Goal: Task Accomplishment & Management: Use online tool/utility

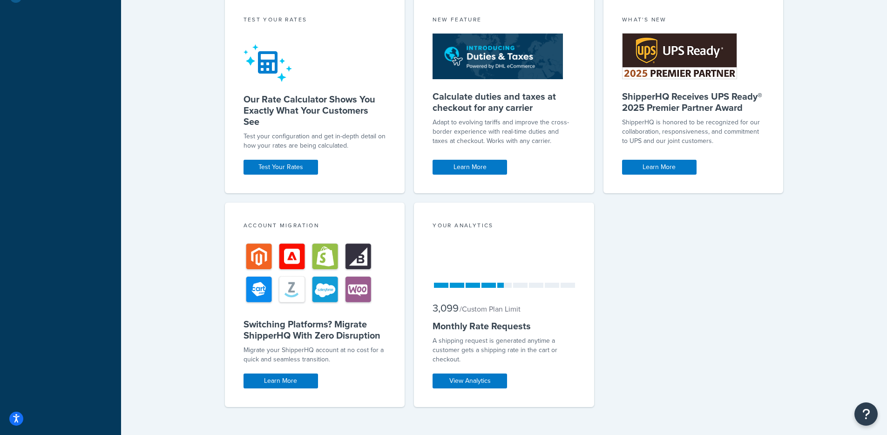
scroll to position [293, 0]
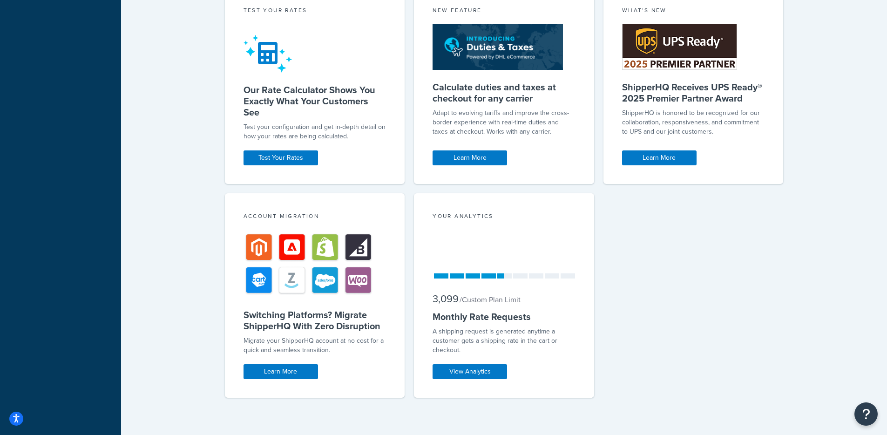
drag, startPoint x: 195, startPoint y: 200, endPoint x: 184, endPoint y: 204, distance: 12.4
click at [194, 201] on div "Welcome Guide ShipperHQ: An Overview Carrier Setup Shipping Rules Overview Comm…" at bounding box center [504, 87] width 766 height 695
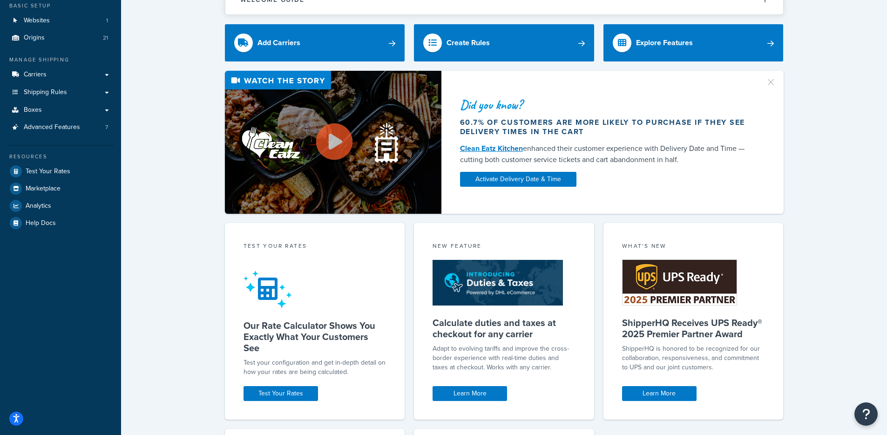
scroll to position [0, 0]
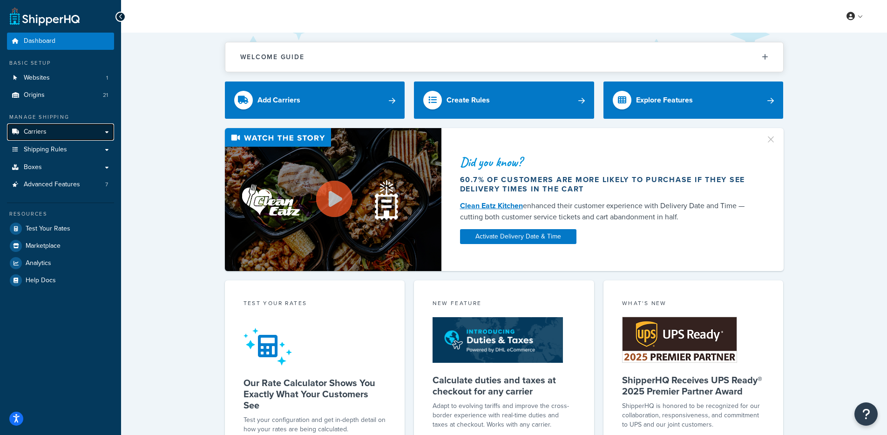
click at [38, 138] on link "Carriers" at bounding box center [60, 131] width 107 height 17
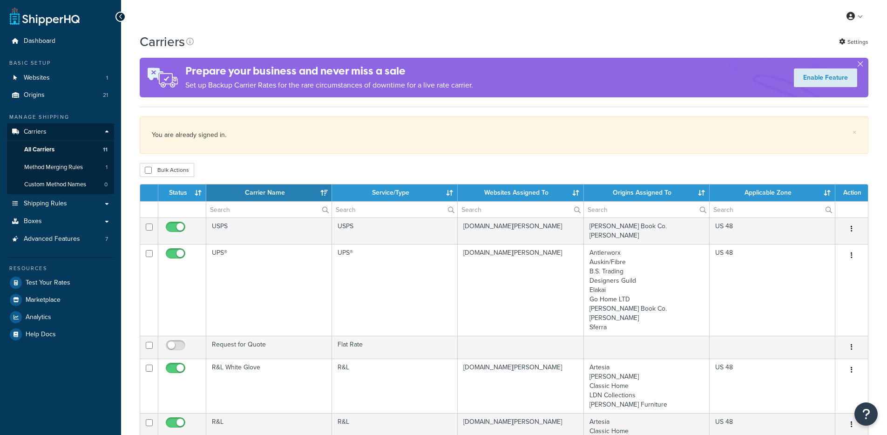
select select "15"
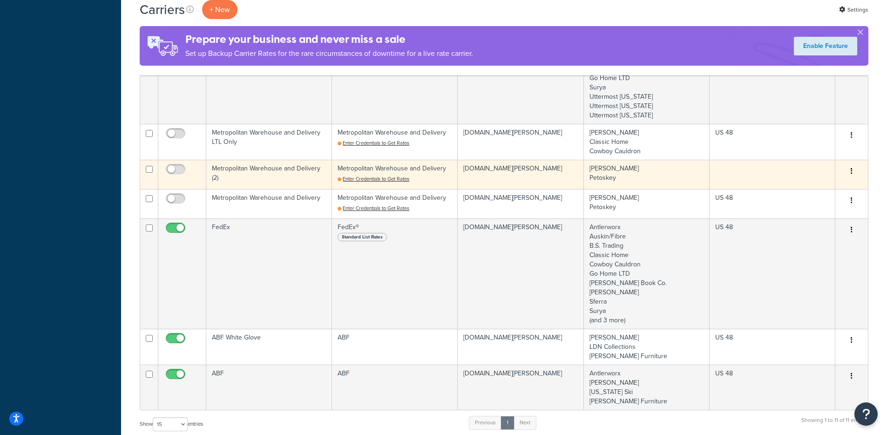
scroll to position [399, 0]
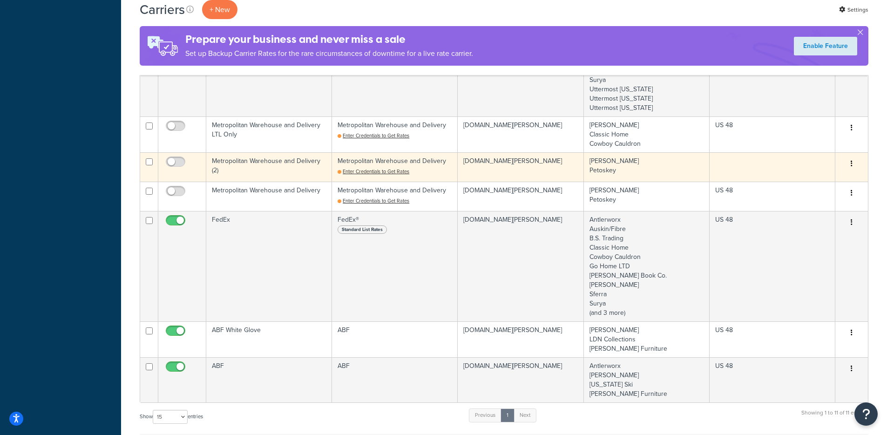
click at [555, 170] on td "k-kircher-home.myshopify.com" at bounding box center [521, 166] width 126 height 29
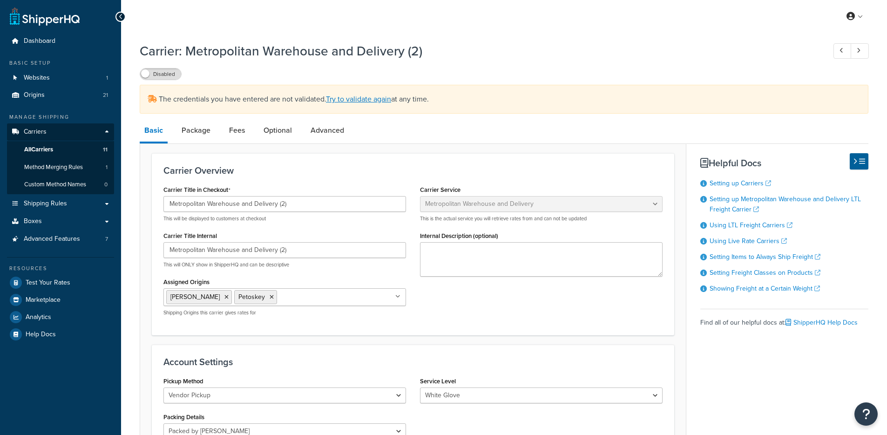
select select "metropolitanFreight"
select select "vp"
click at [377, 100] on link "Try to validate again" at bounding box center [358, 99] width 65 height 11
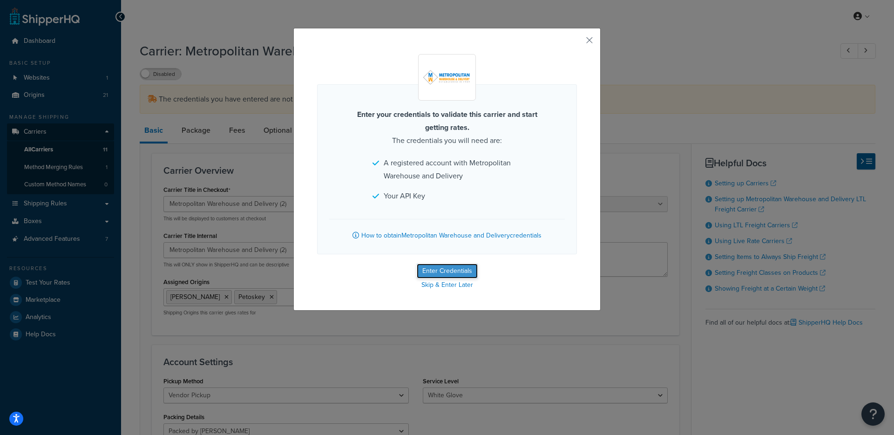
click at [431, 267] on button "Enter Credentials" at bounding box center [447, 271] width 61 height 15
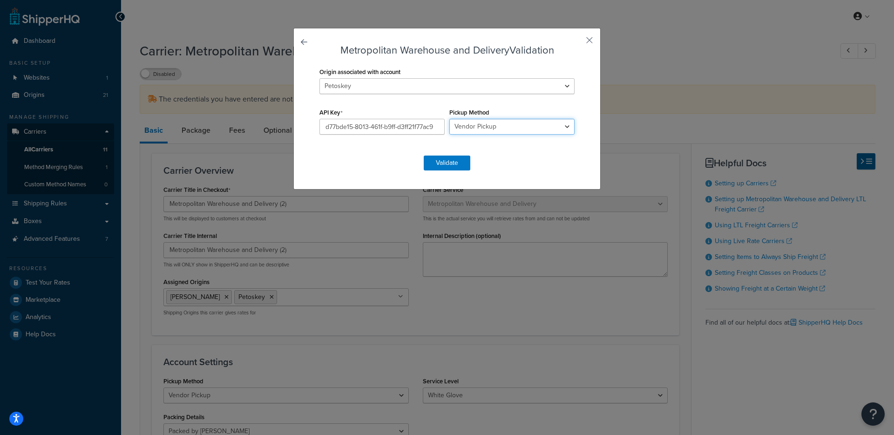
click at [478, 124] on select "Business Pickup Vendor Pickup Residential Pickup Drop-off at Metro Origin Termi…" at bounding box center [511, 127] width 125 height 16
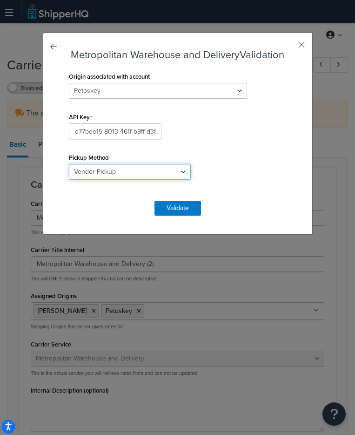
click at [191, 164] on select "Business Pickup Vendor Pickup Residential Pickup Drop-off at Metro Origin Termi…" at bounding box center [130, 172] width 122 height 16
click at [151, 164] on select "Business Pickup Vendor Pickup Residential Pickup Drop-off at Metro Origin Termi…" at bounding box center [130, 172] width 122 height 16
click at [191, 164] on select "Business Pickup Vendor Pickup Residential Pickup Drop-off at Metro Origin Termi…" at bounding box center [130, 172] width 122 height 16
select select "do"
click at [151, 164] on select "Business Pickup Vendor Pickup Residential Pickup Drop-off at Metro Origin Termi…" at bounding box center [130, 172] width 122 height 16
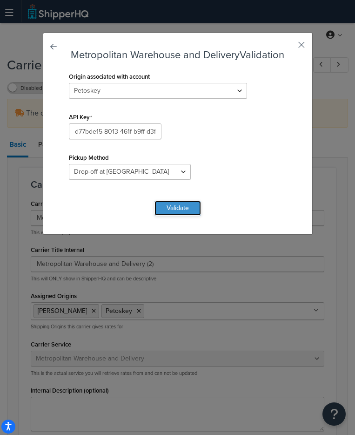
click at [191, 201] on button "Validate" at bounding box center [178, 208] width 47 height 15
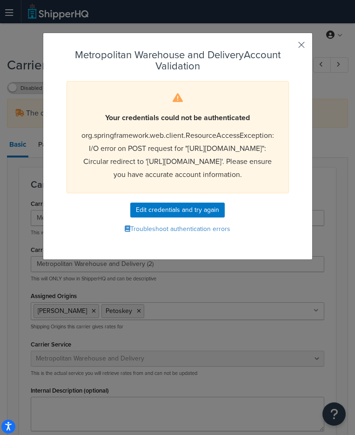
click at [289, 47] on button "button" at bounding box center [288, 48] width 2 height 2
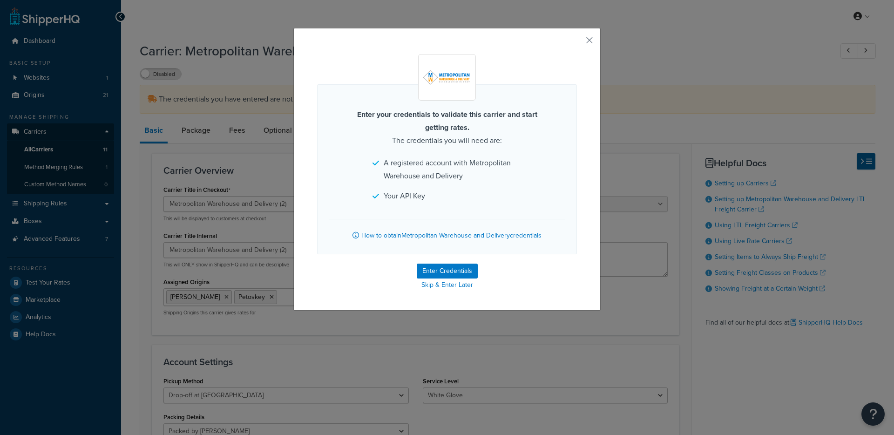
select select "metropolitanFreight"
select select "do"
drag, startPoint x: 582, startPoint y: 38, endPoint x: 577, endPoint y: 37, distance: 5.2
click at [581, 38] on div "Enter your credentials to validate this carrier and start getting rates. The cr…" at bounding box center [446, 169] width 307 height 283
drag, startPoint x: 587, startPoint y: 43, endPoint x: 565, endPoint y: 44, distance: 21.5
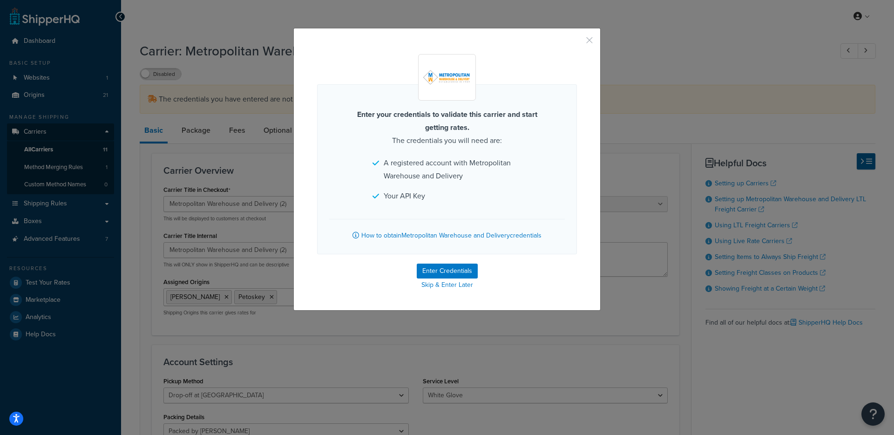
click at [577, 43] on button "button" at bounding box center [576, 43] width 2 height 2
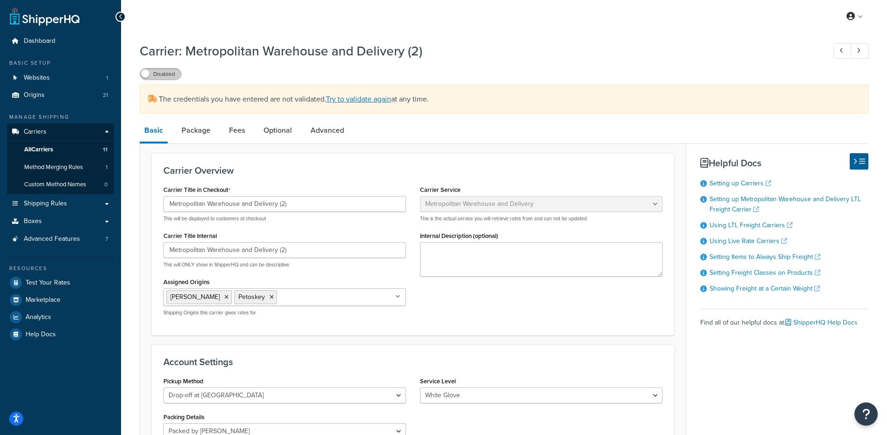
click at [151, 76] on label "Disabled" at bounding box center [160, 73] width 41 height 11
select select "metropolitanFreight"
select select "do"
click at [56, 82] on link "Websites 1" at bounding box center [60, 77] width 107 height 17
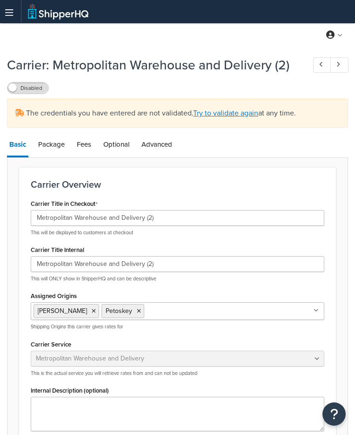
select select "metropolitanFreight"
select select "do"
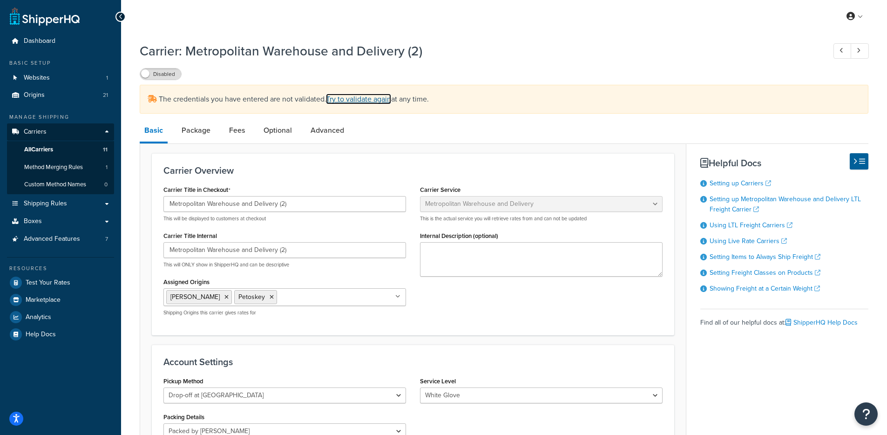
click at [353, 103] on link "Try to validate again" at bounding box center [358, 99] width 65 height 11
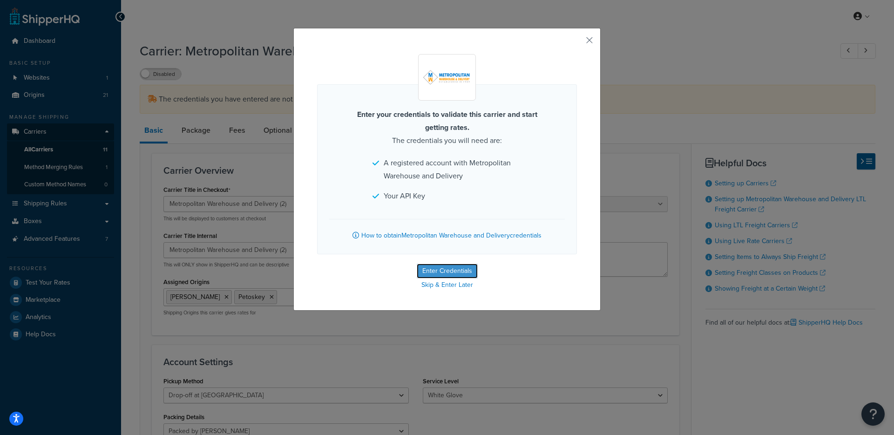
click at [355, 269] on button "Enter Credentials" at bounding box center [447, 271] width 61 height 15
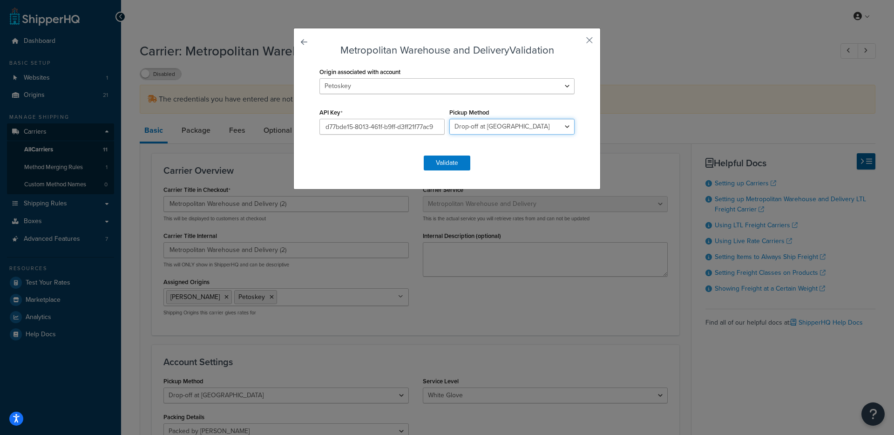
click at [355, 123] on select "Business Pickup Vendor Pickup Residential Pickup Drop-off at Metro Origin Termi…" at bounding box center [511, 127] width 125 height 16
select select "vp"
click at [355, 119] on select "Business Pickup Vendor Pickup Residential Pickup Drop-off at Metro Origin Termi…" at bounding box center [511, 127] width 125 height 16
drag, startPoint x: 436, startPoint y: 129, endPoint x: 261, endPoint y: 127, distance: 175.1
click at [258, 125] on div "Metropolitan Warehouse and Delivery Validation Origin associated with account A…" at bounding box center [447, 217] width 894 height 435
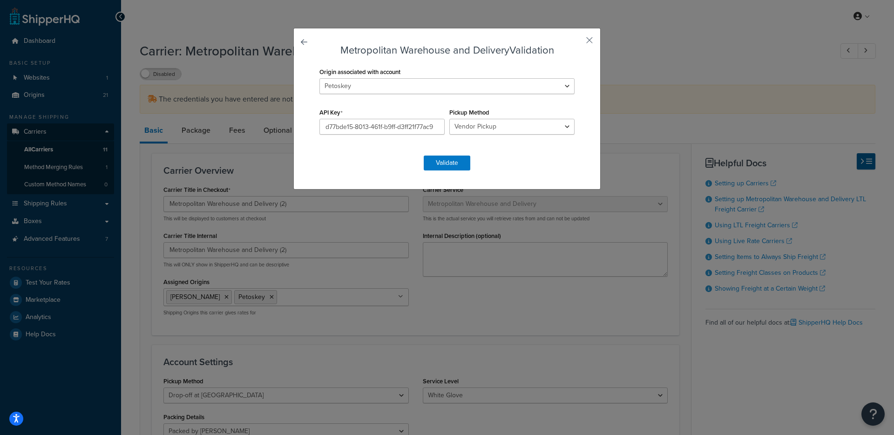
drag, startPoint x: 404, startPoint y: 152, endPoint x: 420, endPoint y: 154, distance: 15.4
click at [355, 152] on form "Metropolitan Warehouse and Delivery Validation Origin associated with account A…" at bounding box center [447, 108] width 260 height 126
click at [355, 164] on button "Validate" at bounding box center [447, 163] width 47 height 15
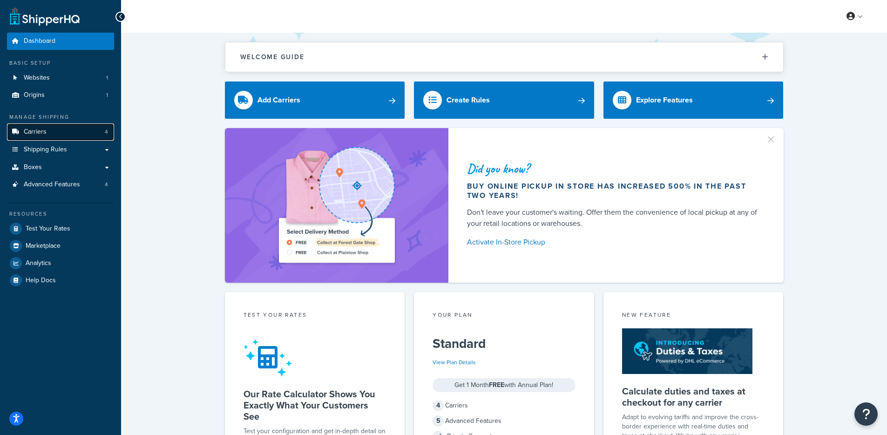
click at [80, 128] on link "Carriers 4" at bounding box center [60, 131] width 107 height 17
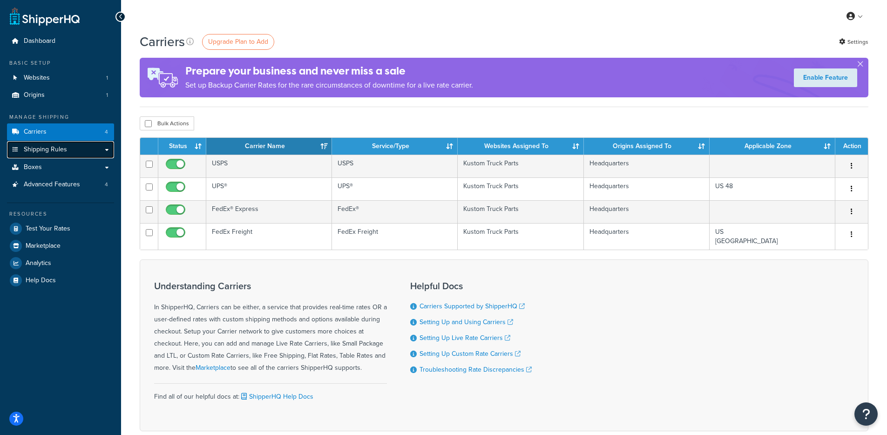
click at [73, 147] on link "Shipping Rules" at bounding box center [60, 149] width 107 height 17
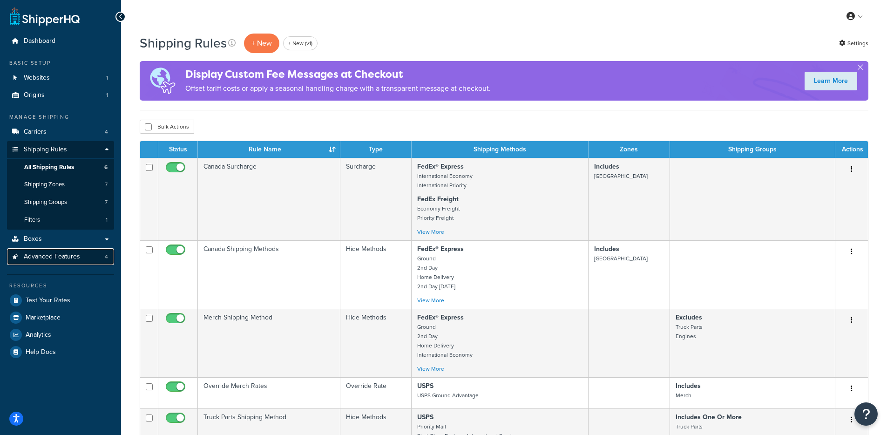
click at [77, 257] on span "Advanced Features" at bounding box center [52, 257] width 56 height 8
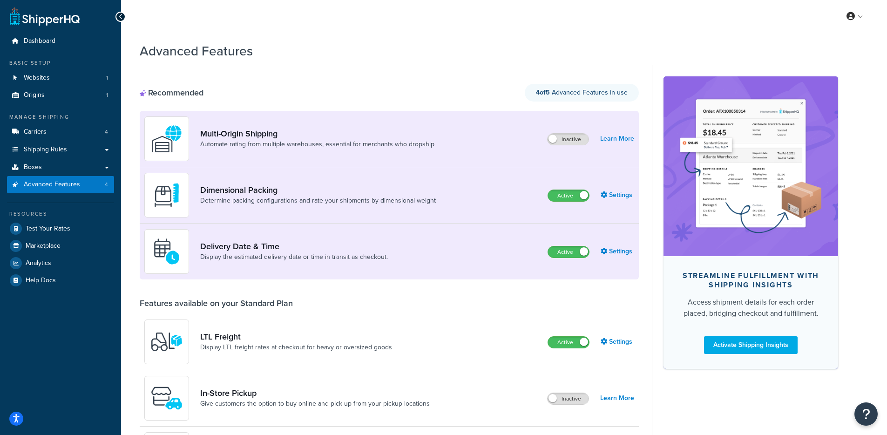
click at [365, 85] on div "Recommended 4 of 5 Advanced Features in use" at bounding box center [389, 93] width 499 height 18
drag, startPoint x: 285, startPoint y: 64, endPoint x: 217, endPoint y: 48, distance: 70.5
click at [224, 50] on h1 "Advanced Features" at bounding box center [196, 51] width 113 height 18
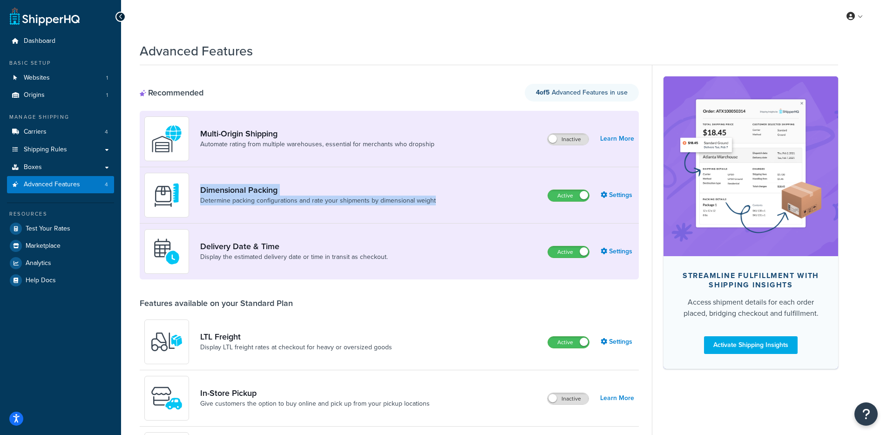
drag, startPoint x: 292, startPoint y: 199, endPoint x: 218, endPoint y: 213, distance: 75.3
click at [218, 213] on div "Dimensional Packing Determine packing configurations and rate your shipments by…" at bounding box center [293, 195] width 299 height 45
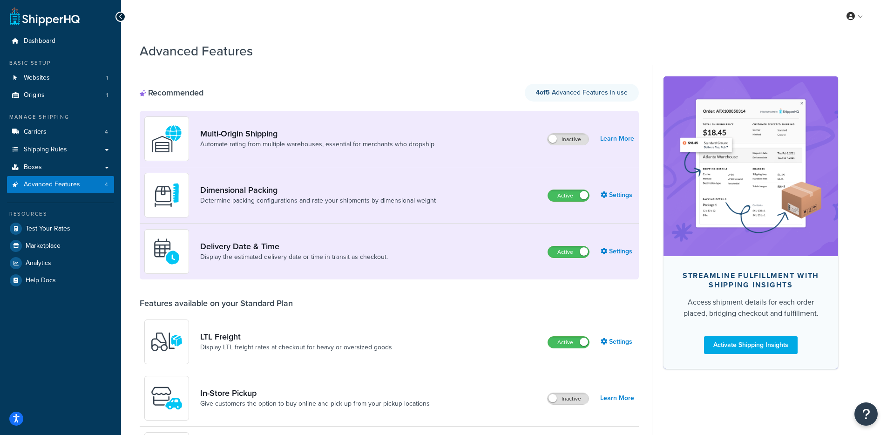
drag, startPoint x: 384, startPoint y: 209, endPoint x: 388, endPoint y: 210, distance: 4.7
click at [385, 210] on div "Dimensional Packing Determine packing configurations and rate your shipments by…" at bounding box center [293, 195] width 299 height 45
drag, startPoint x: 273, startPoint y: 63, endPoint x: 368, endPoint y: 177, distance: 148.4
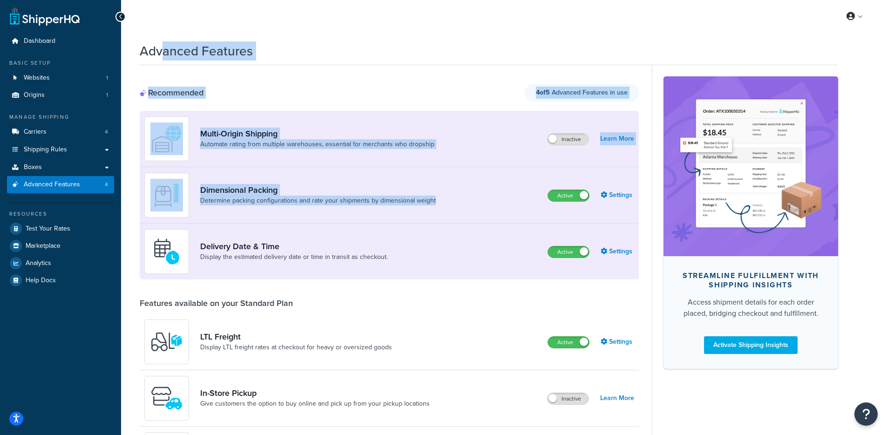
drag, startPoint x: 463, startPoint y: 199, endPoint x: 164, endPoint y: 43, distance: 337.1
click at [164, 42] on h1 "Advanced Features" at bounding box center [196, 51] width 113 height 18
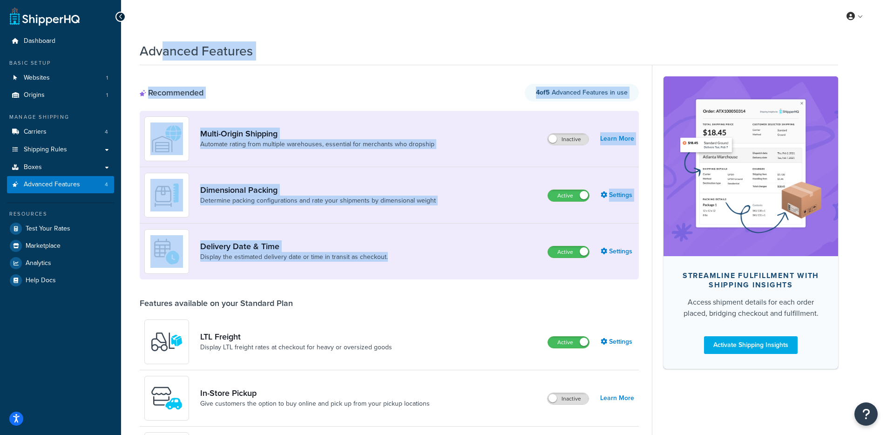
drag, startPoint x: 160, startPoint y: 42, endPoint x: 420, endPoint y: 265, distance: 342.2
click at [421, 265] on div "Delivery Date & Time Display the estimated delivery date or time in transit as …" at bounding box center [389, 252] width 499 height 56
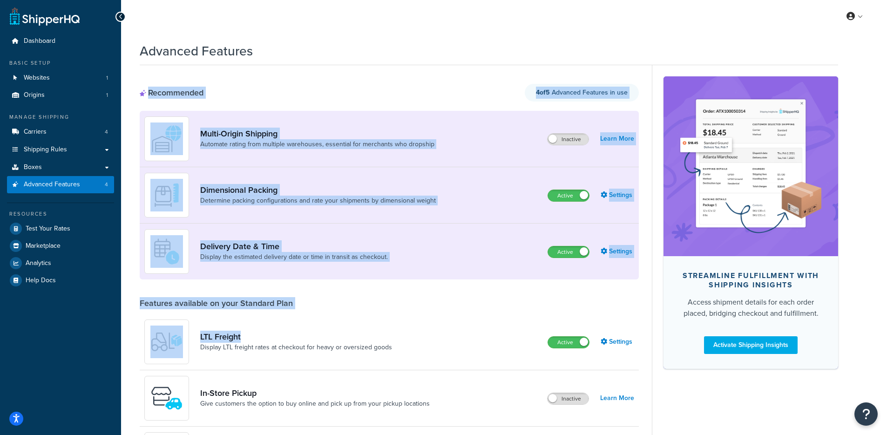
drag, startPoint x: 373, startPoint y: 63, endPoint x: 439, endPoint y: 339, distance: 283.5
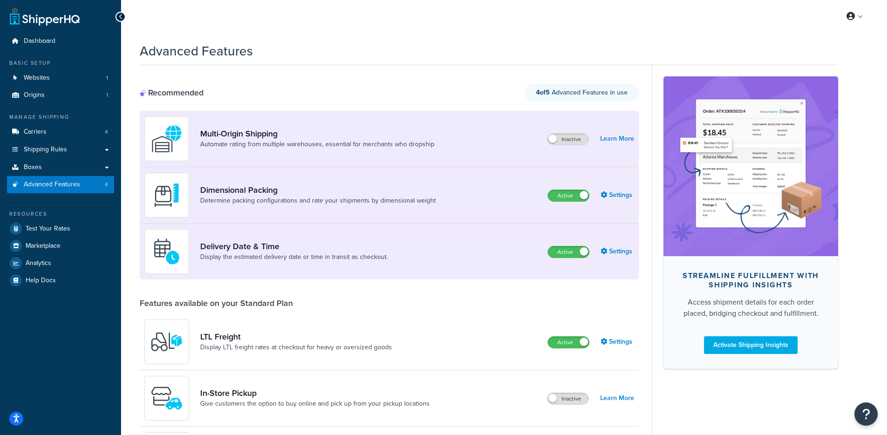
drag, startPoint x: 439, startPoint y: 337, endPoint x: 450, endPoint y: 115, distance: 222.5
click at [440, 333] on div "LTL Freight Display LTL freight rates at checkout for heavy or oversized goods …" at bounding box center [389, 342] width 499 height 56
drag, startPoint x: 379, startPoint y: 77, endPoint x: 212, endPoint y: 57, distance: 167.9
drag, startPoint x: 218, startPoint y: 66, endPoint x: 375, endPoint y: 114, distance: 165.0
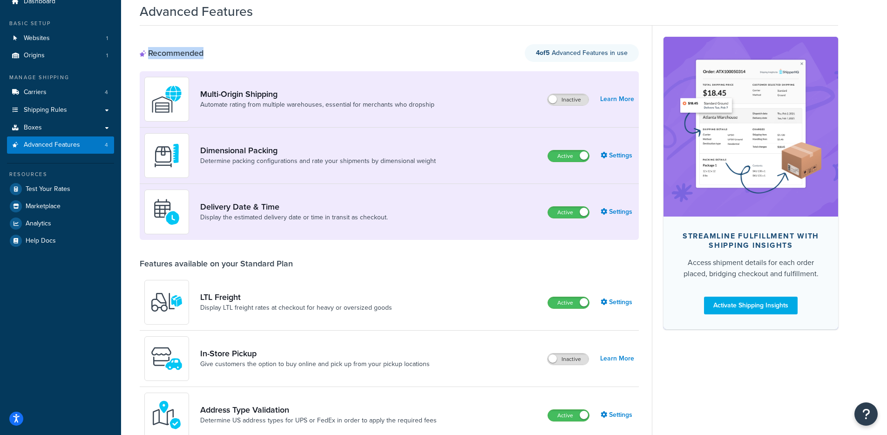
scroll to position [83, 0]
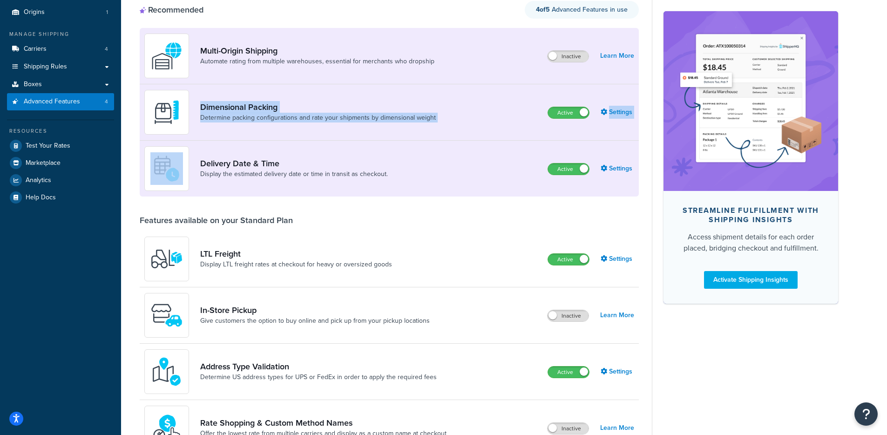
drag, startPoint x: 198, startPoint y: 103, endPoint x: 441, endPoint y: 177, distance: 253.0
click at [454, 143] on div "Multi-Origin Shipping Automate rating from multiple warehouses, essential for m…" at bounding box center [389, 112] width 499 height 169
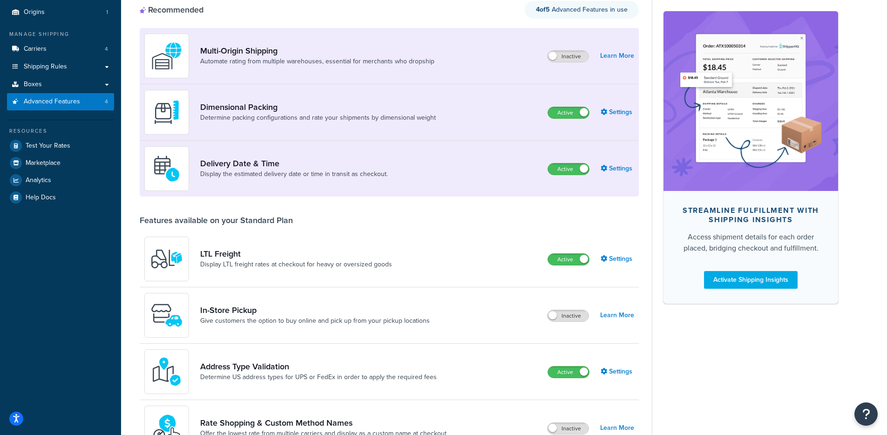
click at [714, 340] on div "Streamline Fulfillment with Shipping Insights Access shipment details for each …" at bounding box center [745, 427] width 186 height 891
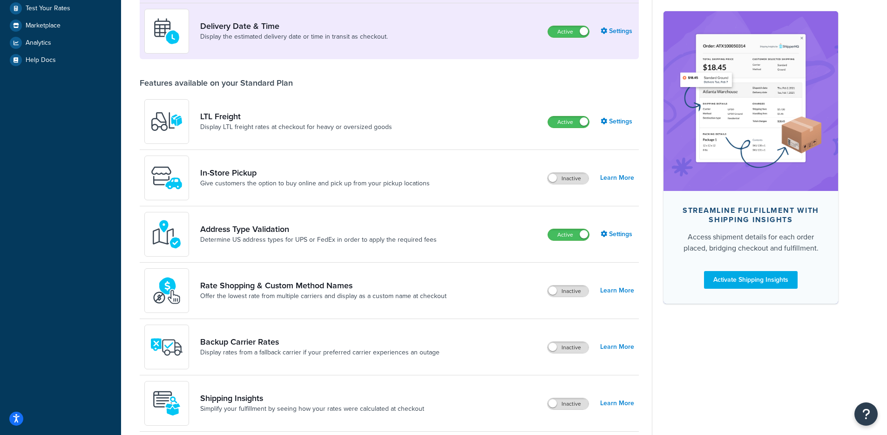
scroll to position [218, 0]
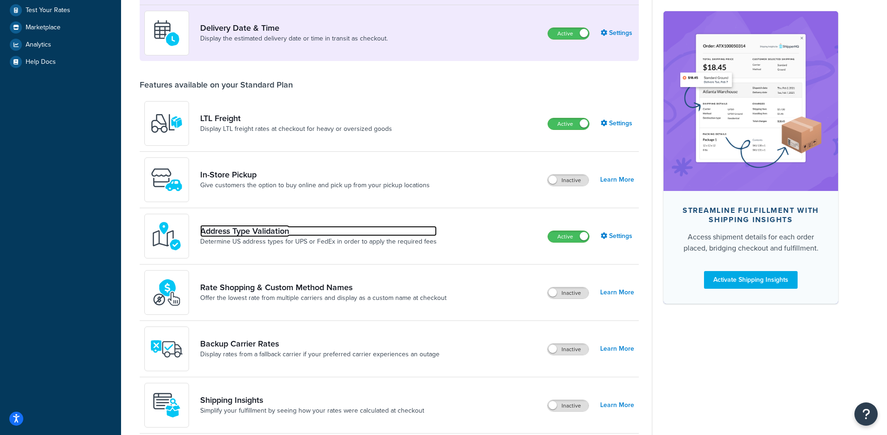
drag, startPoint x: 225, startPoint y: 224, endPoint x: 578, endPoint y: 286, distance: 358.0
click at [493, 260] on div "Address Type Validation Determine US address types for UPS or FedEx in order to…" at bounding box center [389, 236] width 499 height 56
click at [749, 340] on div "Streamline Fulfillment with Shipping Insights Access shipment details for each …" at bounding box center [745, 292] width 186 height 891
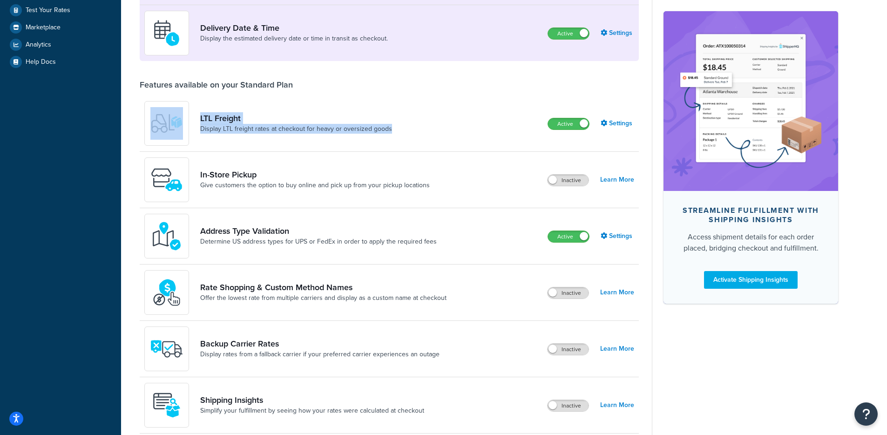
drag, startPoint x: 241, startPoint y: 110, endPoint x: 171, endPoint y: 108, distance: 69.4
click at [171, 107] on div "LTL Freight Display LTL freight rates at checkout for heavy or oversized goods …" at bounding box center [389, 123] width 499 height 56
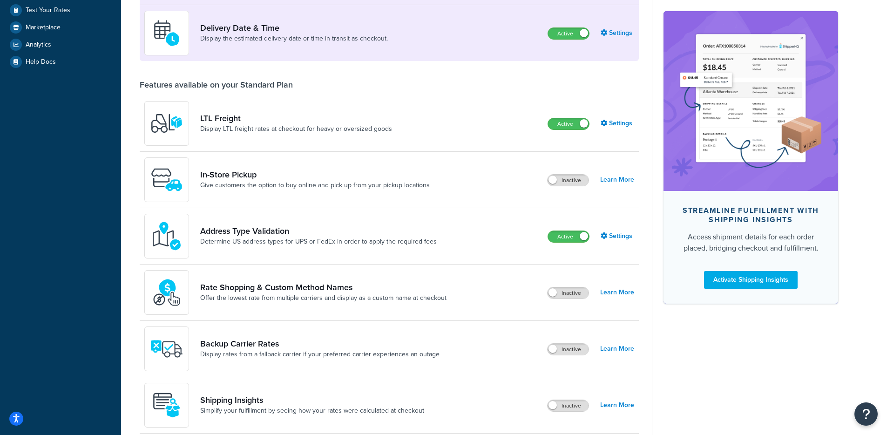
drag, startPoint x: 120, startPoint y: 183, endPoint x: 156, endPoint y: 197, distance: 38.8
click at [120, 184] on div "Dashboard Basic Setup Websites 1 Origins 1 Manage Shipping Carriers 4 Shipping …" at bounding box center [60, 283] width 121 height 1002
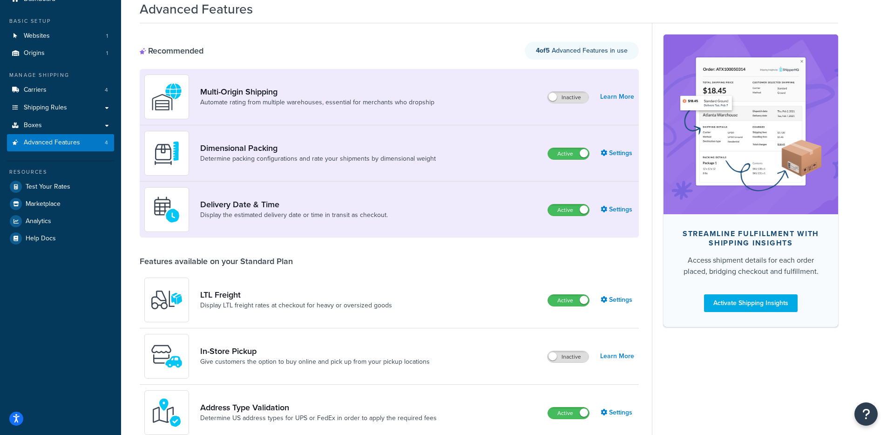
scroll to position [0, 0]
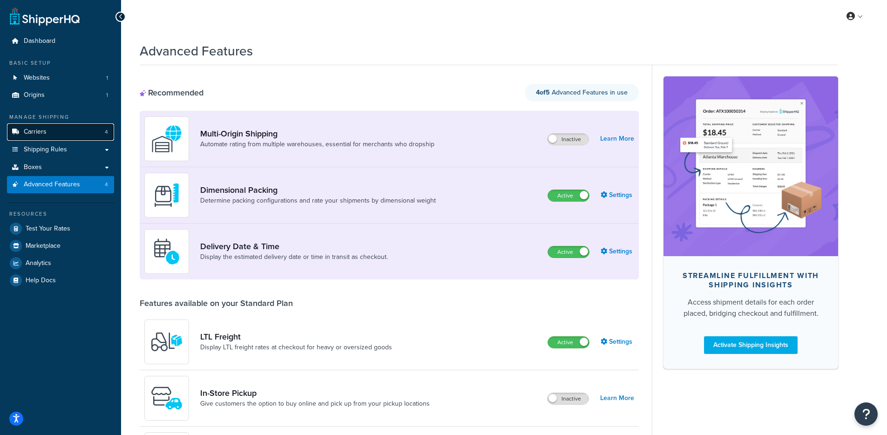
click at [65, 128] on link "Carriers 4" at bounding box center [60, 131] width 107 height 17
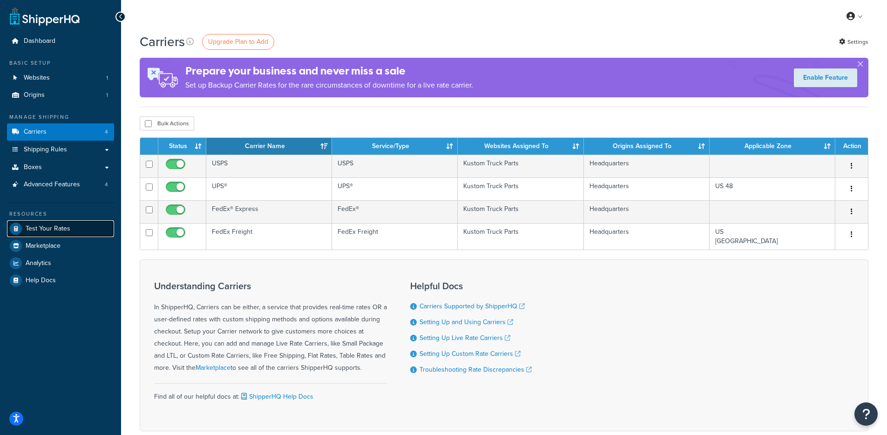
click at [76, 229] on link "Test Your Rates" at bounding box center [60, 228] width 107 height 17
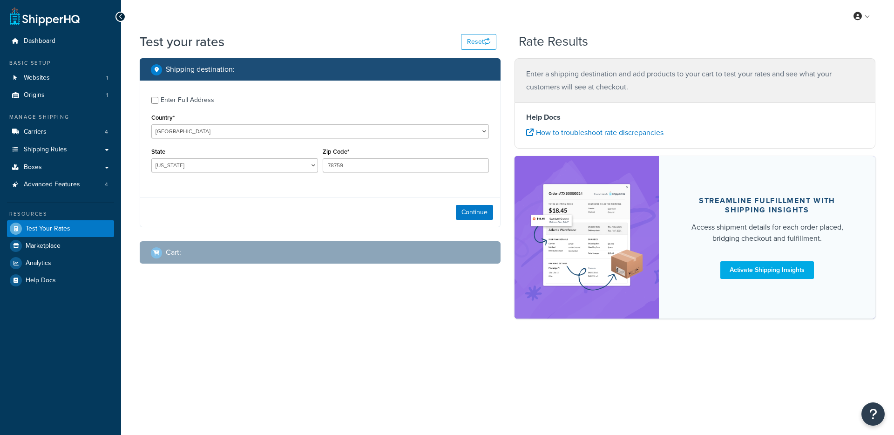
select select "[GEOGRAPHIC_DATA]"
click at [249, 163] on select "[US_STATE] [US_STATE] [US_STATE] [US_STATE] [US_STATE] Armed Forces Americas Ar…" at bounding box center [234, 165] width 167 height 14
click at [461, 215] on button "Continue" at bounding box center [474, 212] width 37 height 15
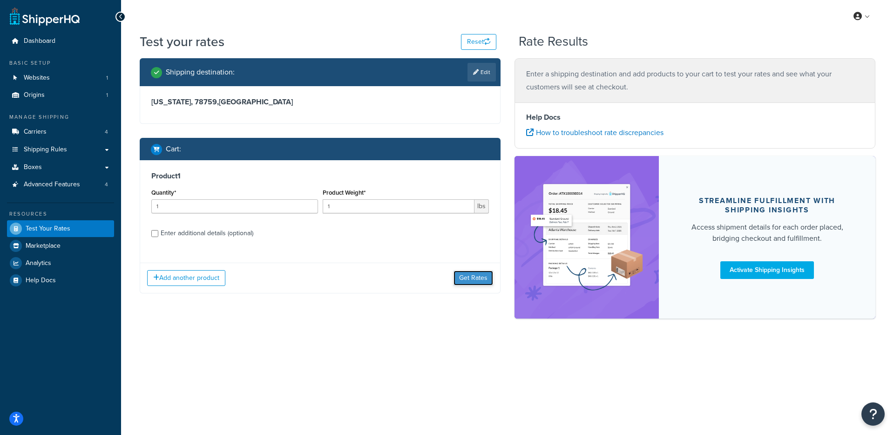
click at [459, 271] on button "Get Rates" at bounding box center [474, 278] width 40 height 15
